Goal: Find specific page/section: Find specific page/section

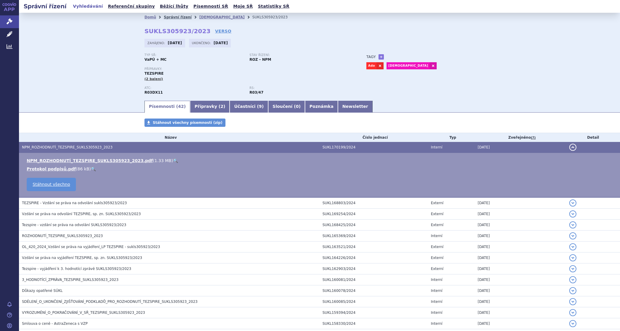
click at [168, 17] on link "Správní řízení" at bounding box center [178, 17] width 28 height 4
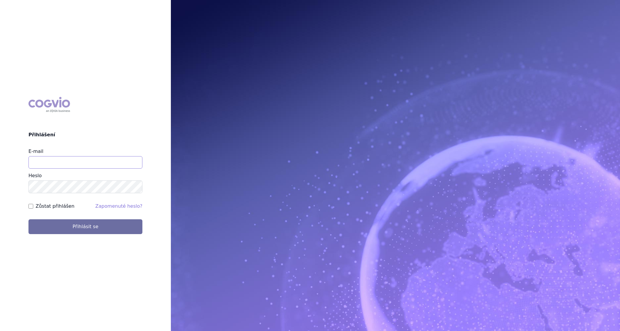
click at [76, 161] on input "E-mail" at bounding box center [85, 162] width 114 height 12
type input "martin.brunclik@sanofi.com"
click at [64, 207] on label "Zůstat přihlášen" at bounding box center [55, 206] width 39 height 7
click at [33, 207] on input "Zůstat přihlášen" at bounding box center [30, 206] width 5 height 5
checkbox input "true"
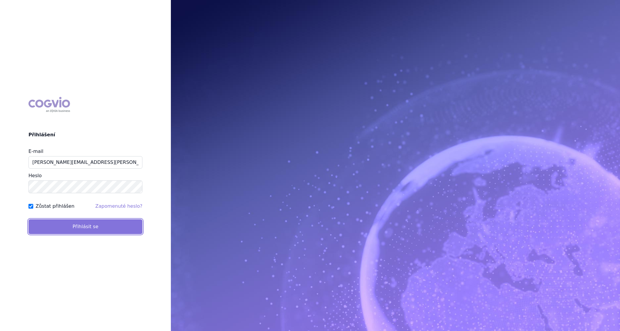
click at [64, 226] on button "Přihlásit se" at bounding box center [85, 227] width 114 height 15
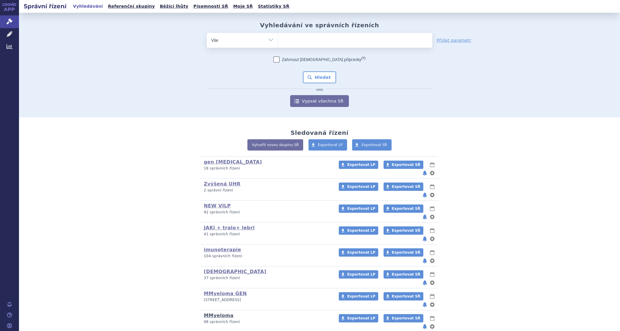
click at [218, 313] on link "MMyeloma" at bounding box center [219, 316] width 30 height 6
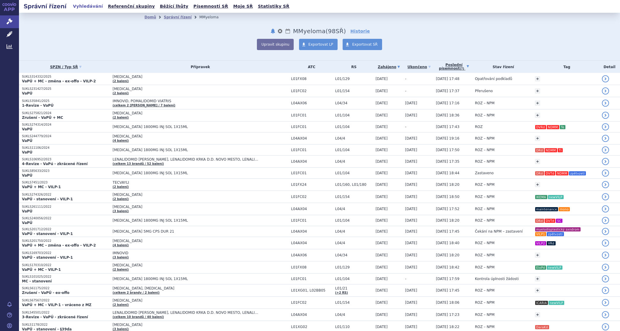
click at [448, 67] on link "Poslední písemnost (?)" at bounding box center [454, 67] width 36 height 12
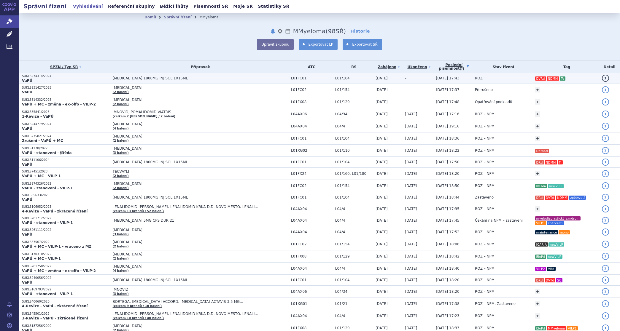
click at [142, 80] on span "[MEDICAL_DATA] 1800MG INJ SOL 1X15ML" at bounding box center [187, 78] width 148 height 4
